Goal: Entertainment & Leisure: Consume media (video, audio)

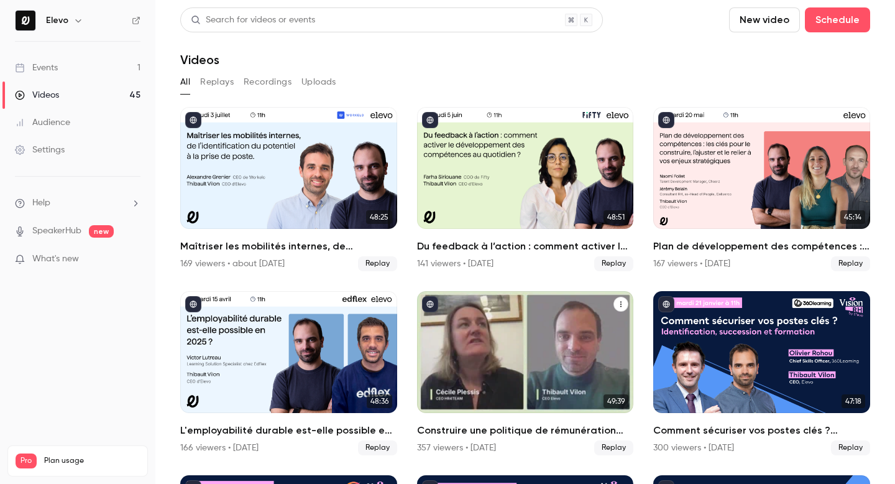
click at [574, 317] on div "Construire une politique de rémunération équitable et performante : conseils & …" at bounding box center [525, 352] width 217 height 122
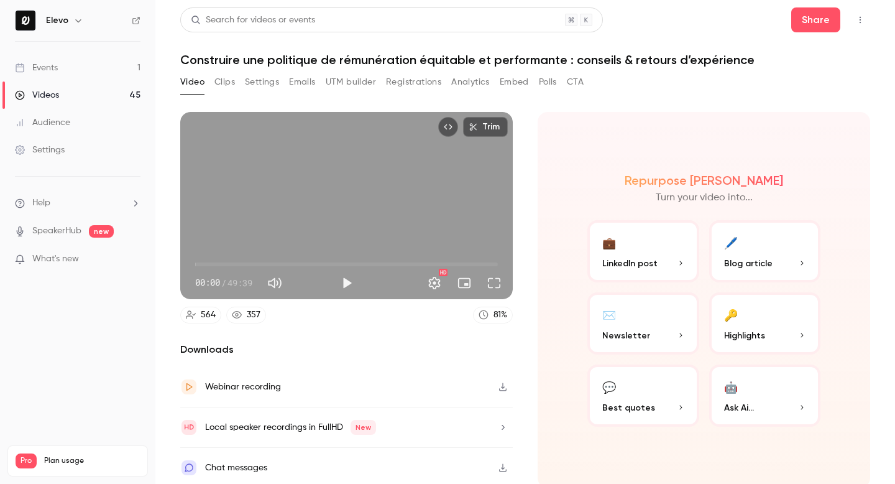
click at [229, 81] on button "Clips" at bounding box center [224, 82] width 21 height 20
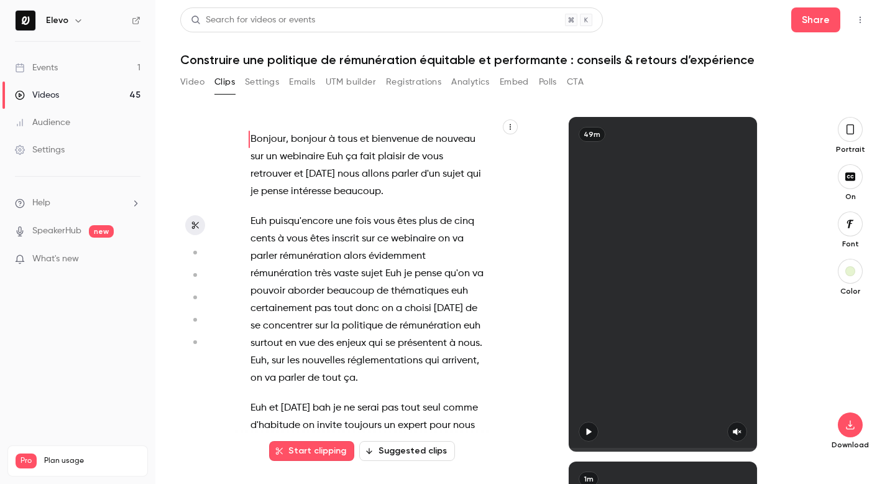
click at [204, 83] on button "Video" at bounding box center [192, 82] width 24 height 20
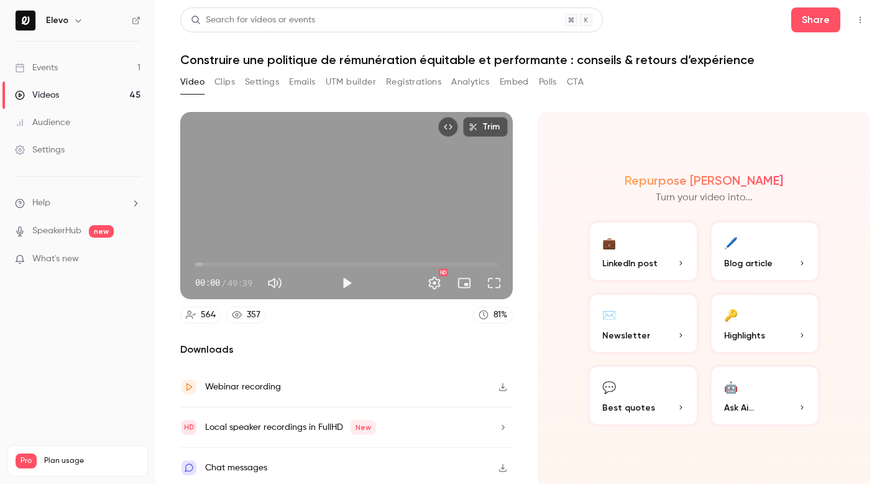
scroll to position [4, 0]
